Goal: Communication & Community: Answer question/provide support

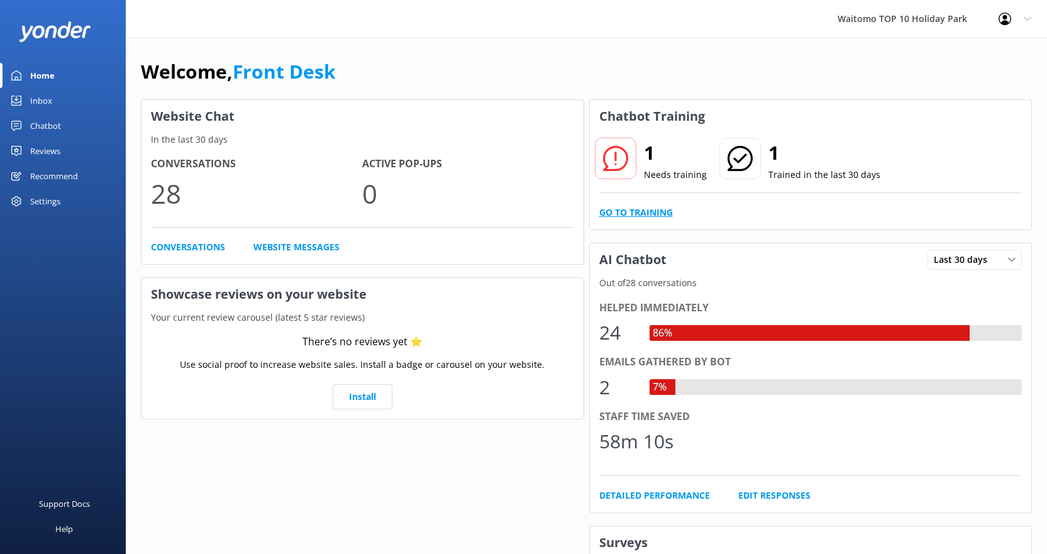
click at [641, 217] on link "Go to Training" at bounding box center [636, 213] width 74 height 14
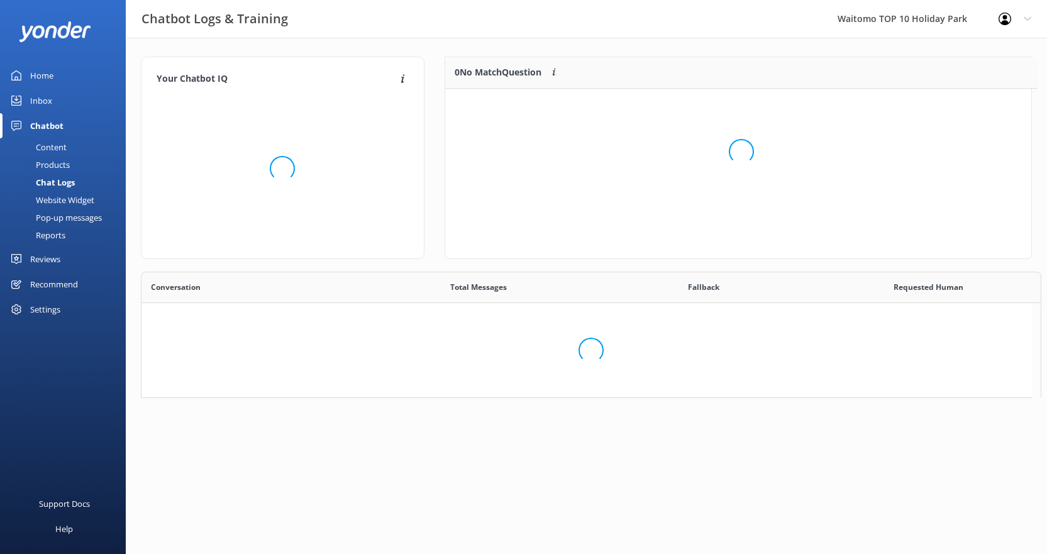
scroll to position [431, 880]
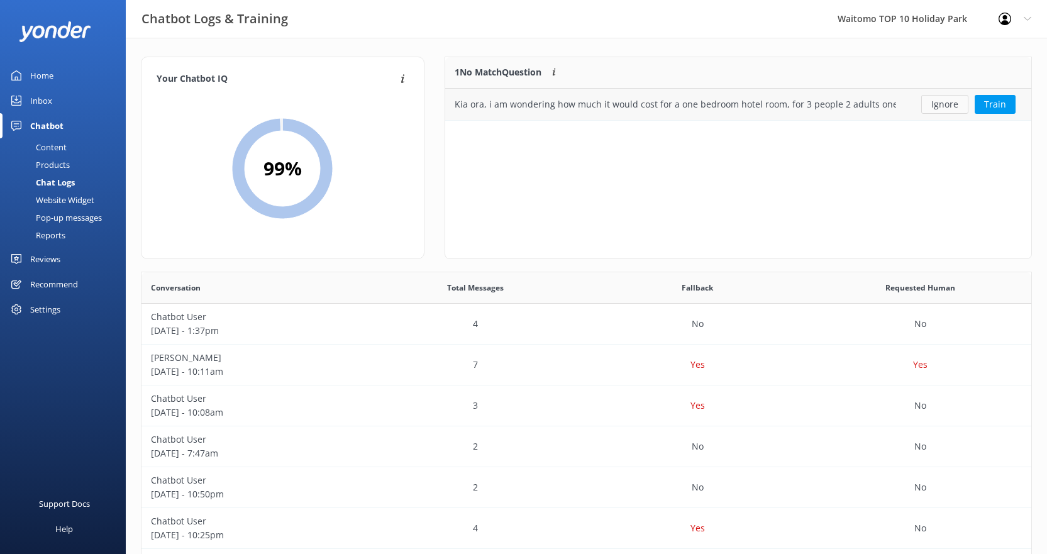
click at [944, 104] on button "Ignore" at bounding box center [944, 104] width 47 height 19
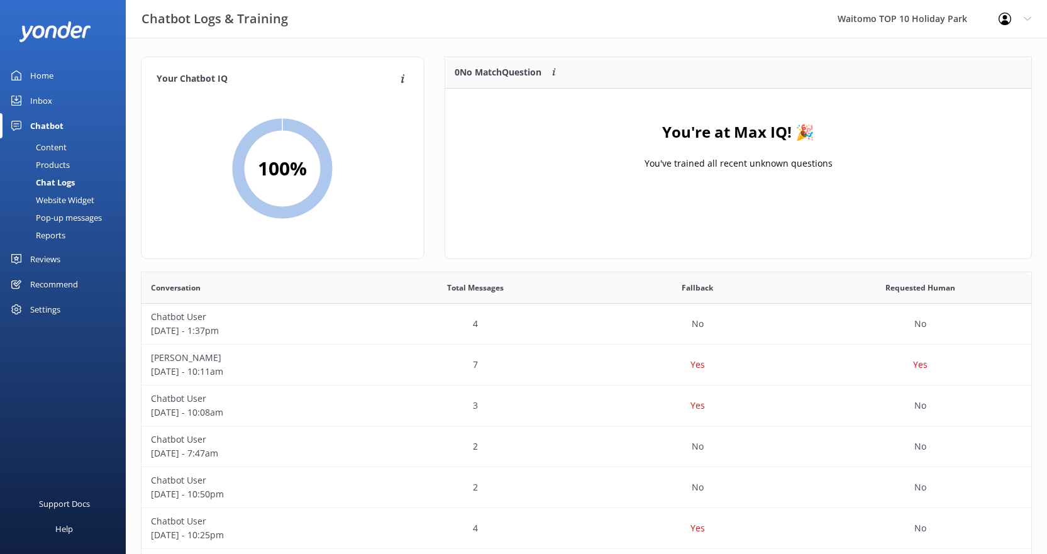
click at [31, 101] on div "Inbox" at bounding box center [41, 100] width 22 height 25
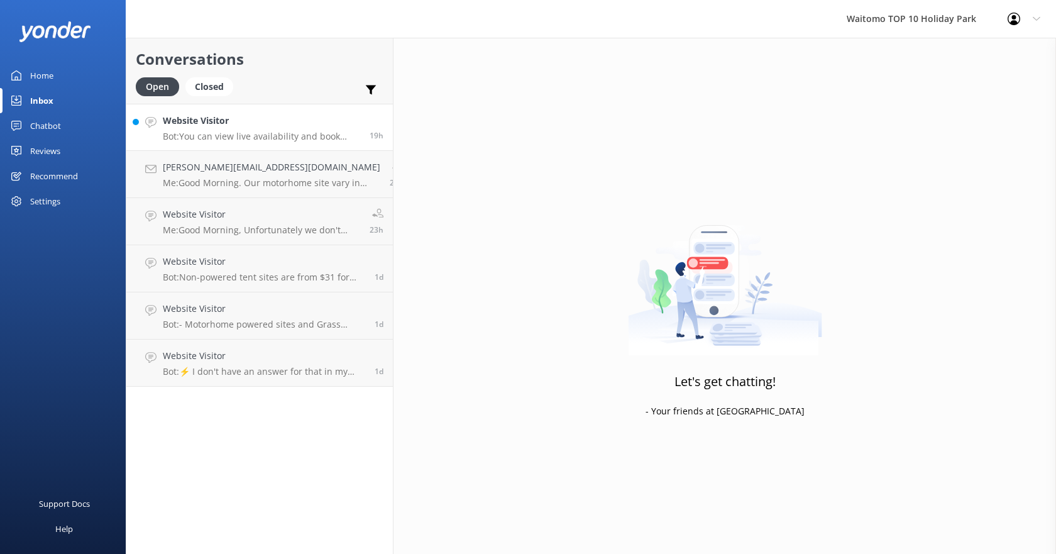
click at [227, 127] on h4 "Website Visitor" at bounding box center [261, 121] width 197 height 14
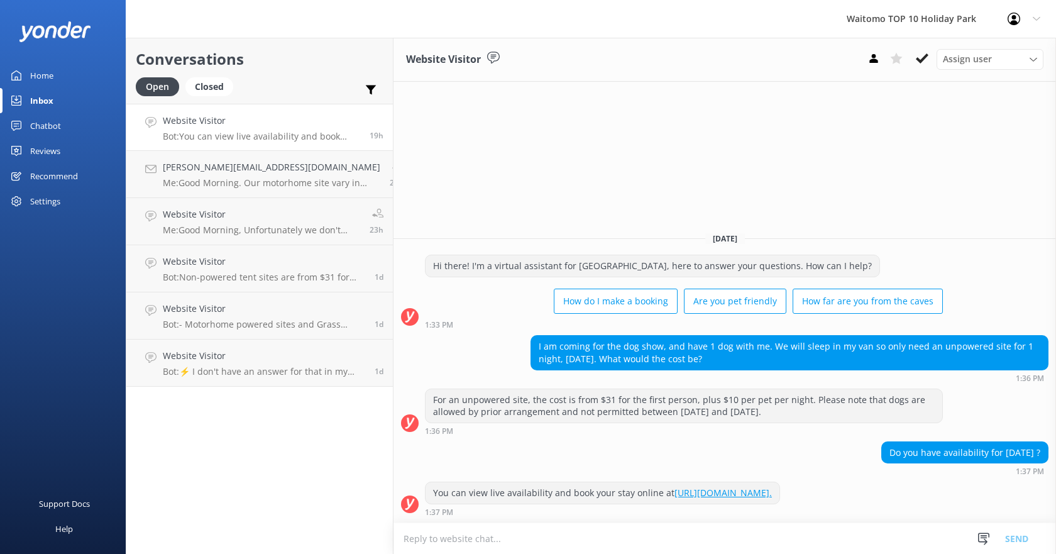
click at [43, 77] on div "Home" at bounding box center [41, 75] width 23 height 25
